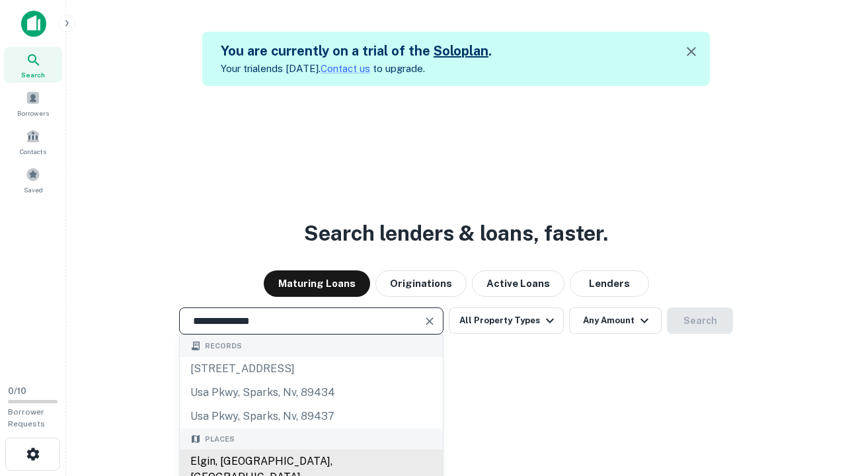
click at [311, 461] on div "Elgin, [GEOGRAPHIC_DATA], [GEOGRAPHIC_DATA]" at bounding box center [311, 470] width 263 height 40
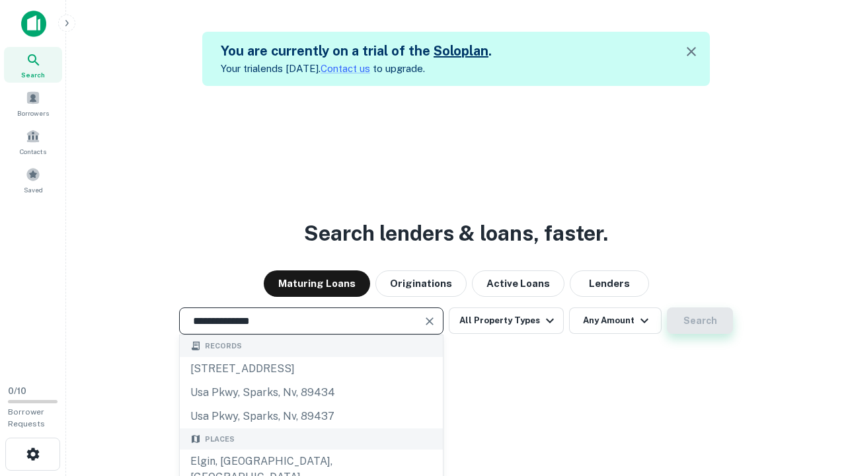
type input "**********"
click at [667, 307] on button "Search" at bounding box center [700, 320] width 66 height 26
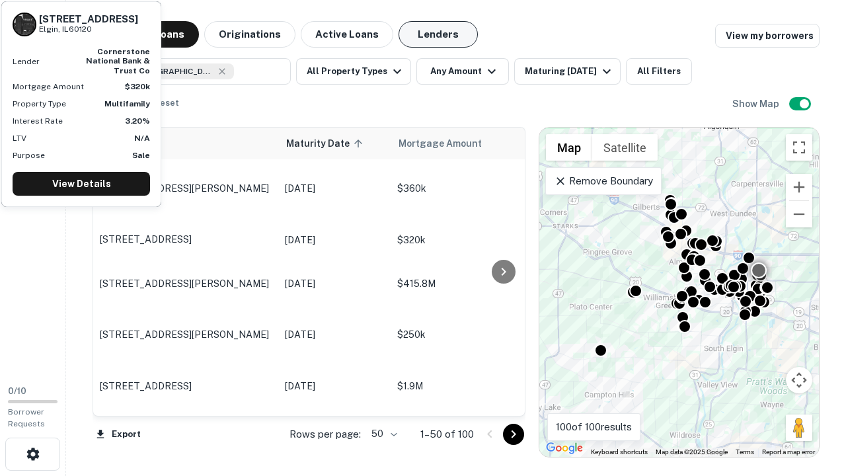
click at [438, 34] on button "Lenders" at bounding box center [438, 34] width 79 height 26
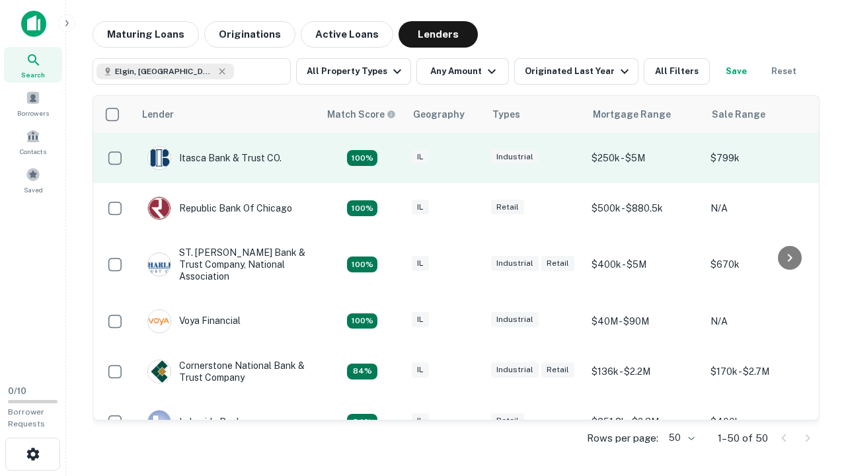
click at [469, 158] on div "IL" at bounding box center [445, 158] width 66 height 18
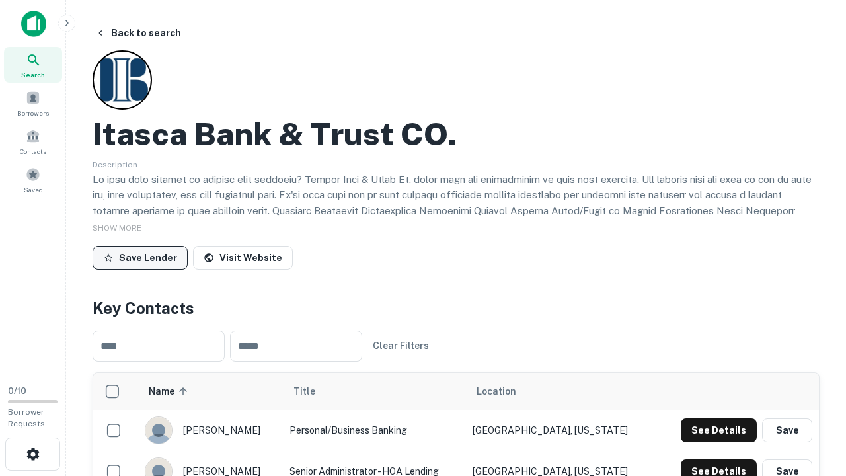
click at [140, 257] on button "Save Lender" at bounding box center [140, 258] width 95 height 24
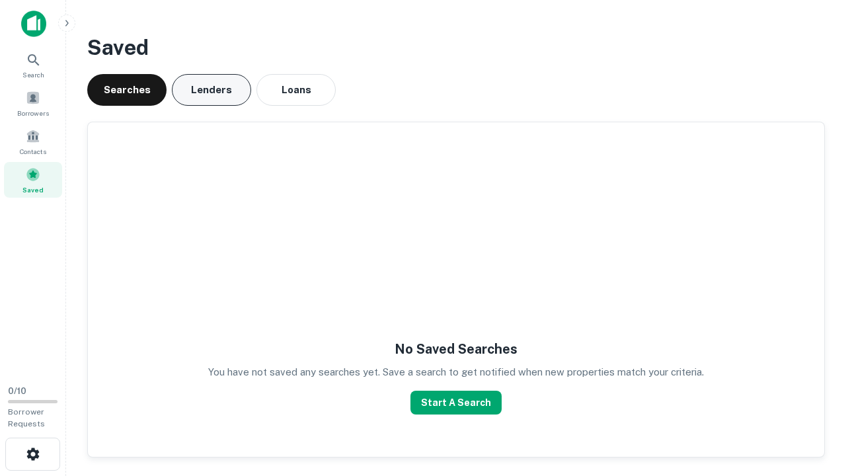
click at [212, 90] on button "Lenders" at bounding box center [211, 90] width 79 height 32
